Goal: Find specific page/section

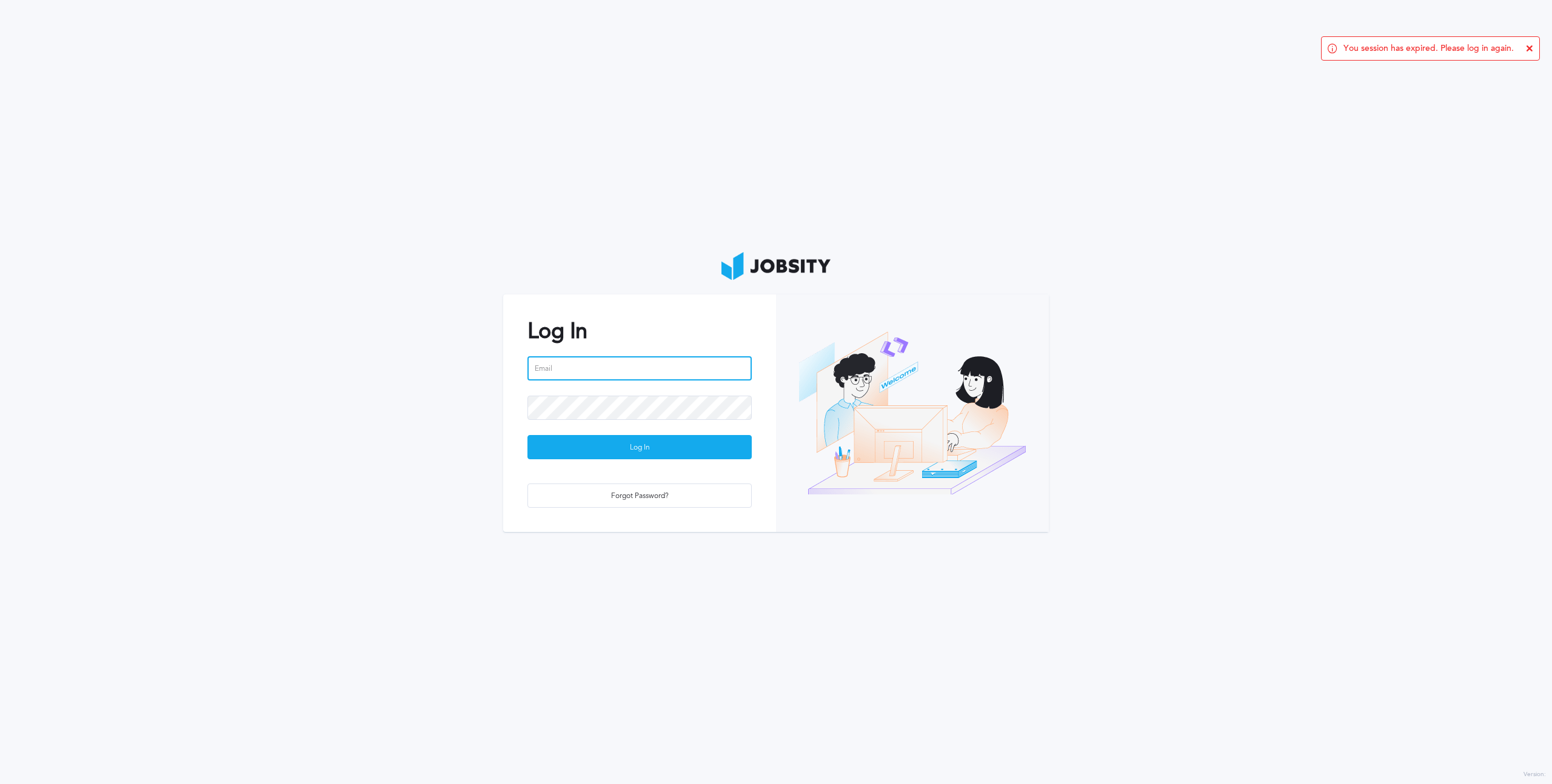
click at [583, 358] on input "email" at bounding box center [639, 368] width 224 height 24
click at [1505, 80] on div "Refresh" at bounding box center [1513, 75] width 37 height 18
click at [630, 373] on input "email" at bounding box center [639, 368] width 224 height 24
type input "[EMAIL_ADDRESS][DOMAIN_NAME]"
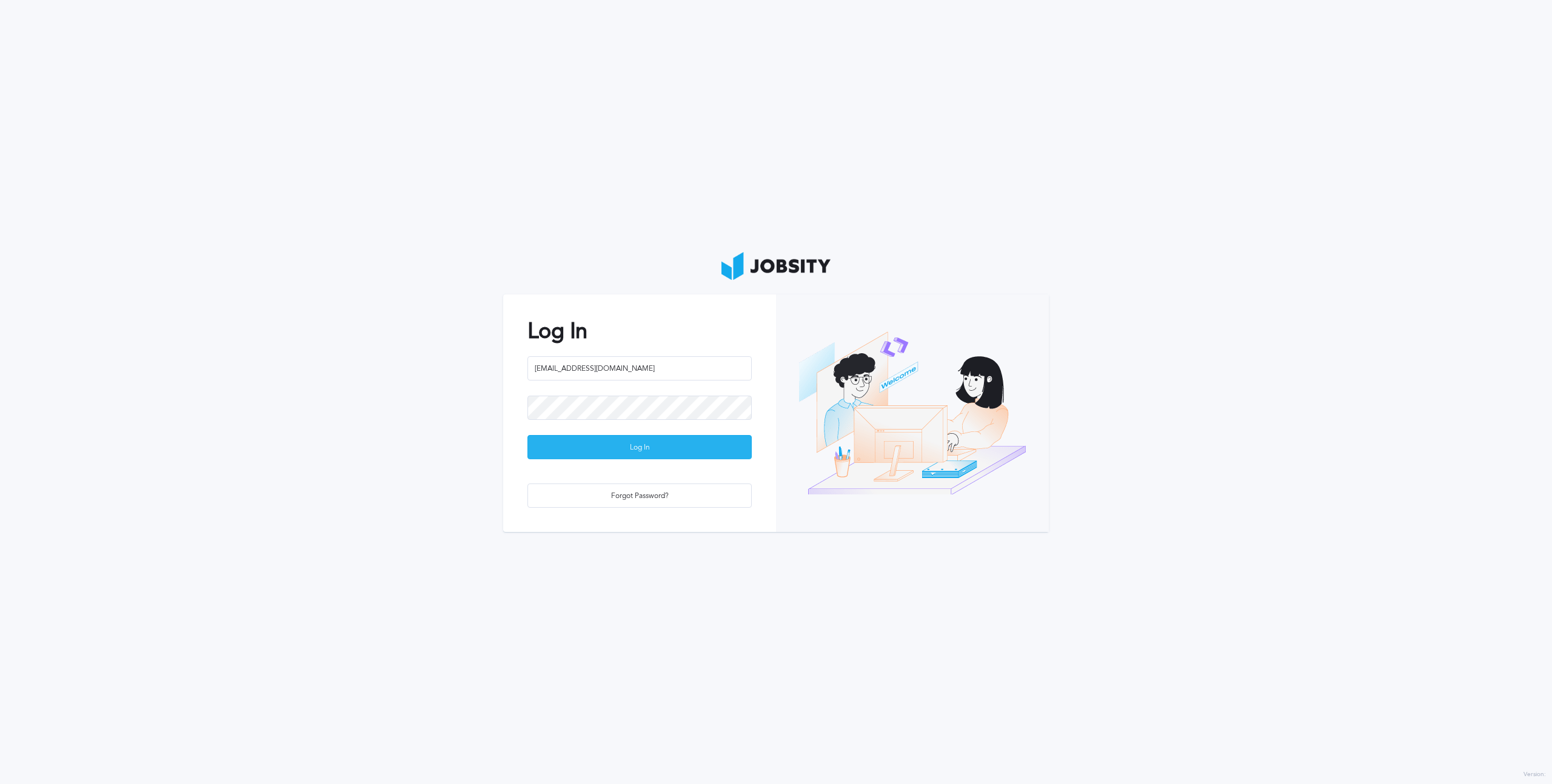
click at [592, 440] on div "Log In" at bounding box center [639, 447] width 223 height 24
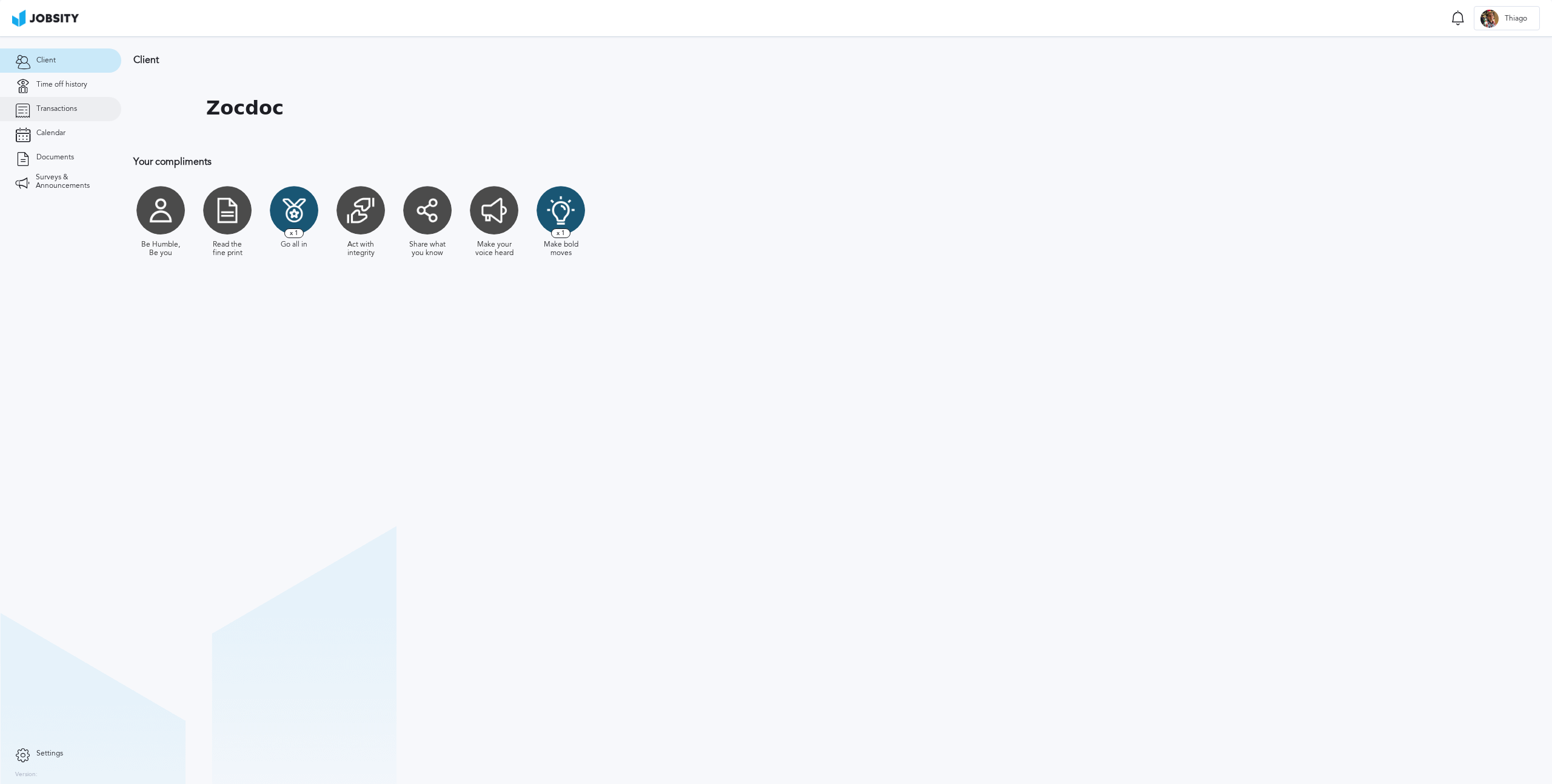
click at [80, 103] on link "Transactions" at bounding box center [60, 109] width 122 height 24
